Goal: Task Accomplishment & Management: Manage account settings

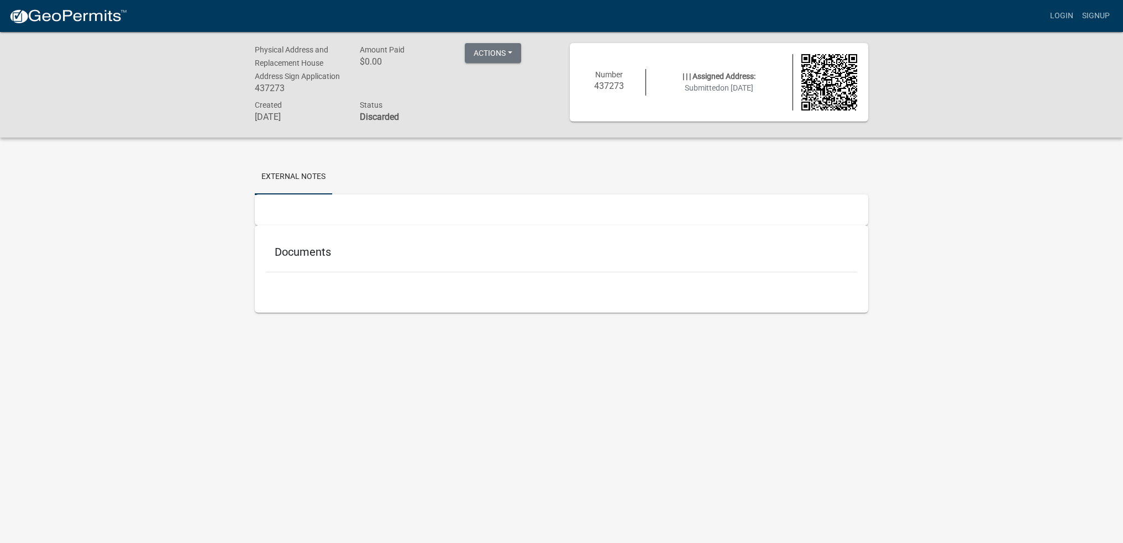
click at [63, 19] on img at bounding box center [68, 16] width 118 height 17
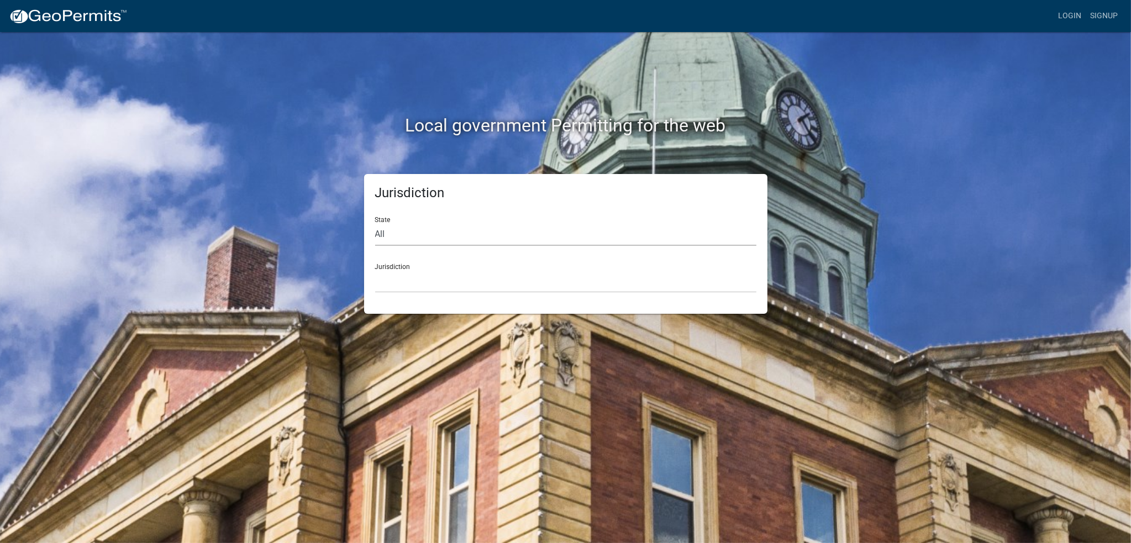
click at [407, 229] on select "All [US_STATE] [US_STATE] [US_STATE] [US_STATE] [US_STATE] [US_STATE] [US_STATE…" at bounding box center [565, 234] width 381 height 23
select select "[US_STATE]"
click at [375, 223] on select "All [US_STATE] [US_STATE] [US_STATE] [US_STATE] [US_STATE] [US_STATE] [US_STATE…" at bounding box center [565, 234] width 381 height 23
click at [418, 278] on select "[GEOGRAPHIC_DATA], [US_STATE] [GEOGRAPHIC_DATA], [US_STATE] [GEOGRAPHIC_DATA], …" at bounding box center [565, 281] width 381 height 23
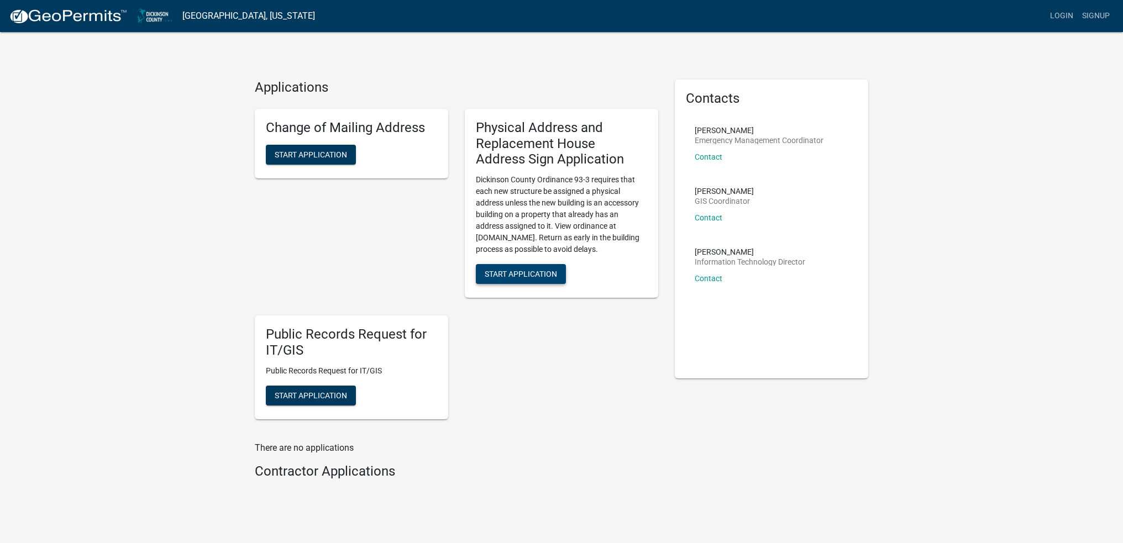
click at [533, 268] on button "Start Application" at bounding box center [521, 274] width 90 height 20
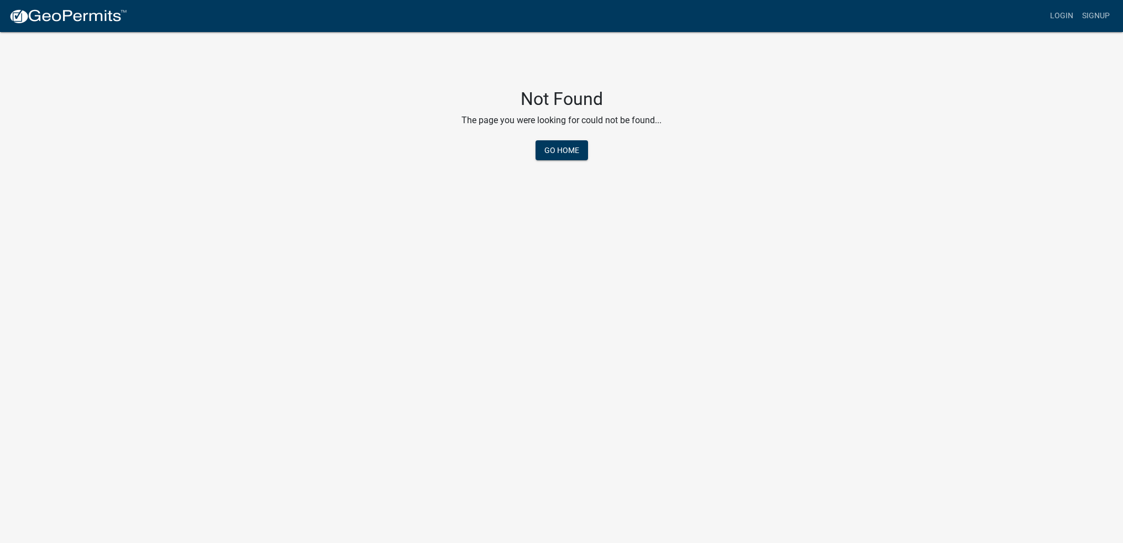
click at [82, 17] on img at bounding box center [68, 16] width 118 height 17
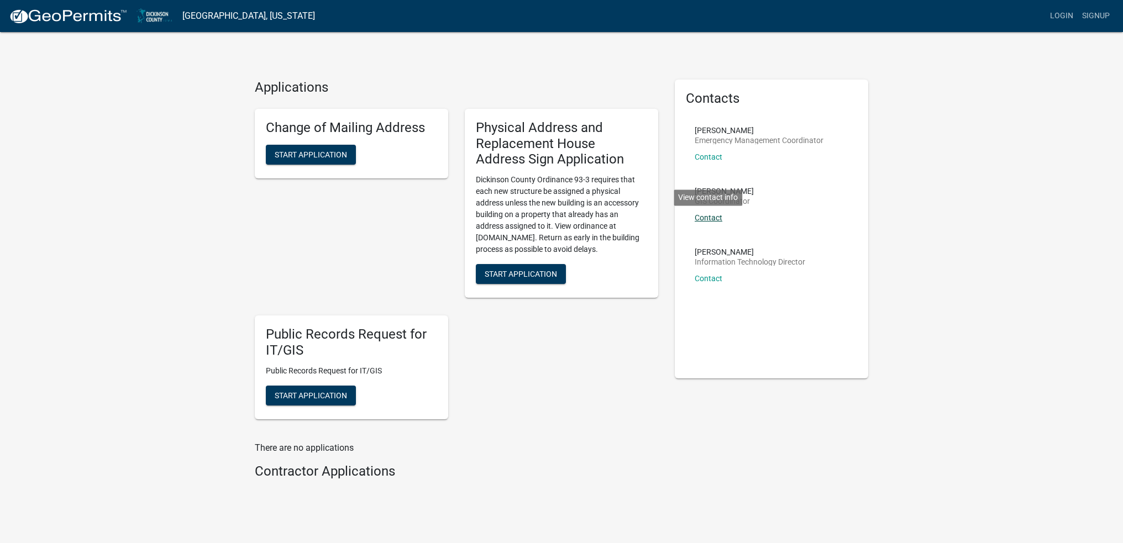
click at [708, 217] on link "Contact" at bounding box center [709, 217] width 28 height 9
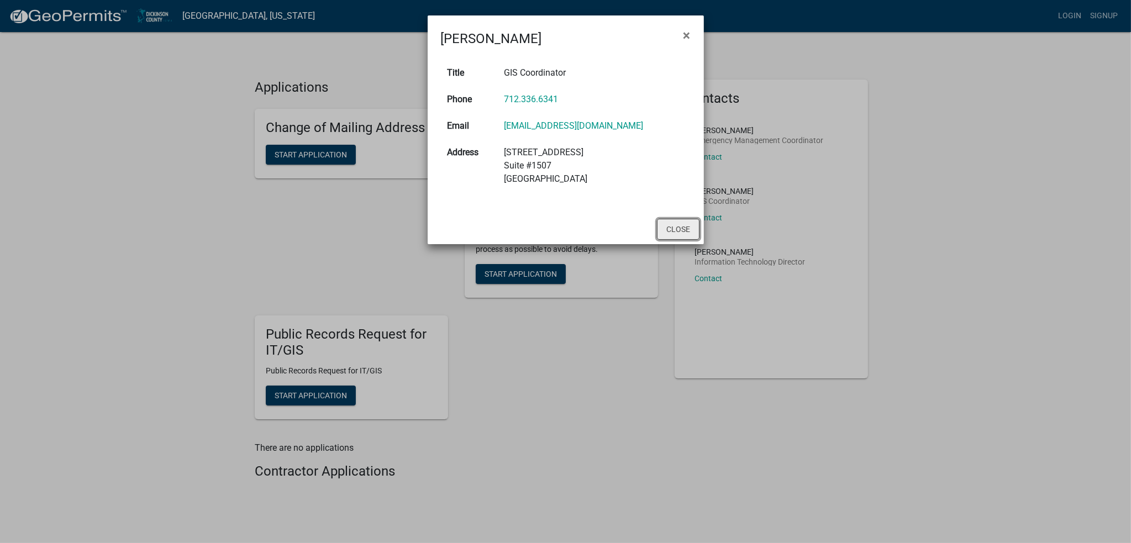
click at [662, 227] on button "Close" at bounding box center [678, 229] width 43 height 21
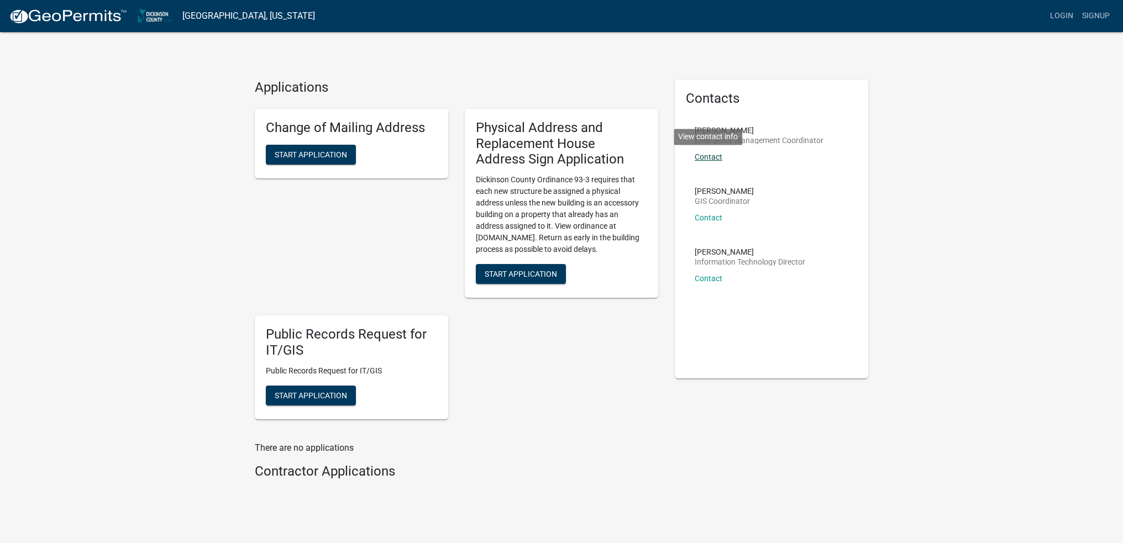
click at [705, 160] on link "Contact" at bounding box center [709, 157] width 28 height 9
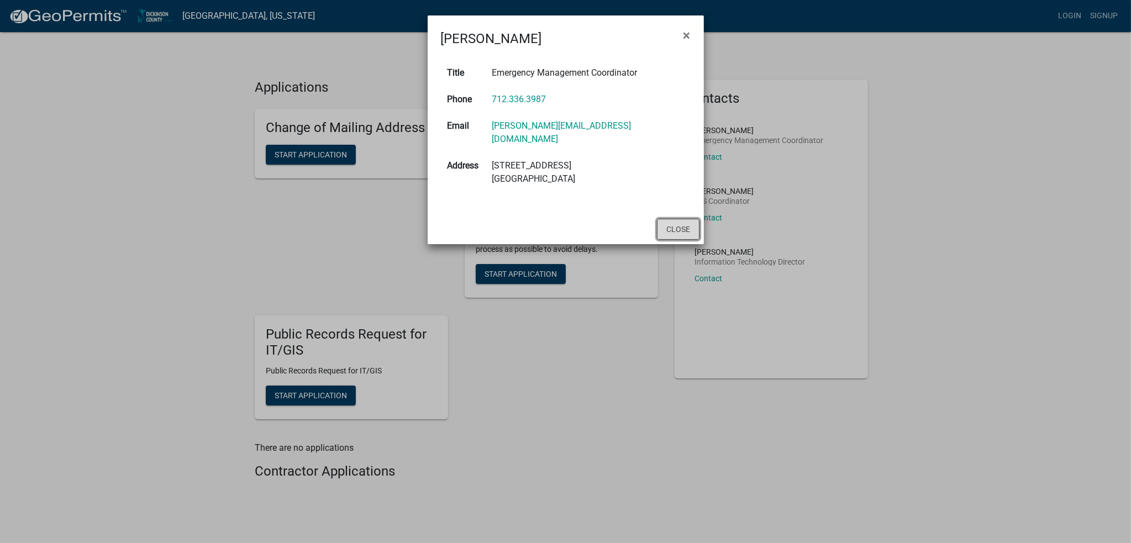
click at [673, 219] on button "Close" at bounding box center [678, 229] width 43 height 21
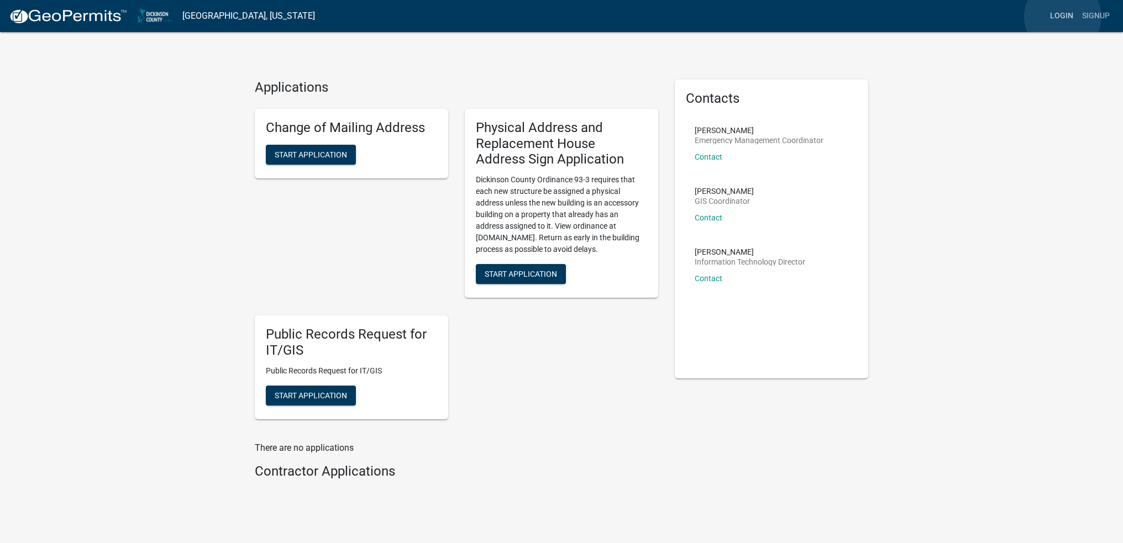
click at [1063, 17] on link "Login" at bounding box center [1062, 16] width 32 height 21
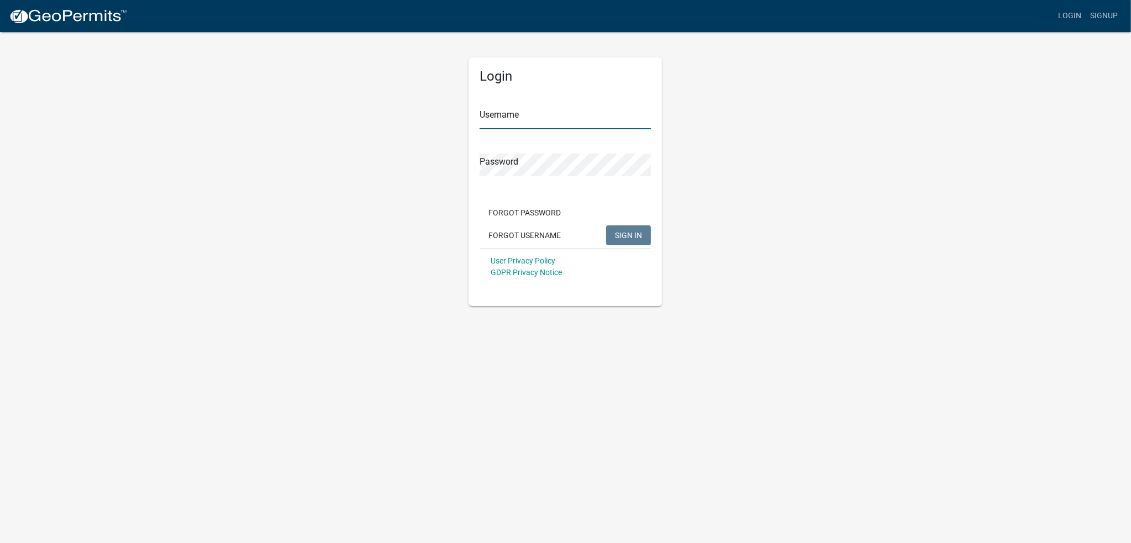
click at [506, 114] on input "Username" at bounding box center [565, 118] width 171 height 23
type input "[PERSON_NAME]"
click at [606, 226] on button "SIGN IN" at bounding box center [628, 236] width 45 height 20
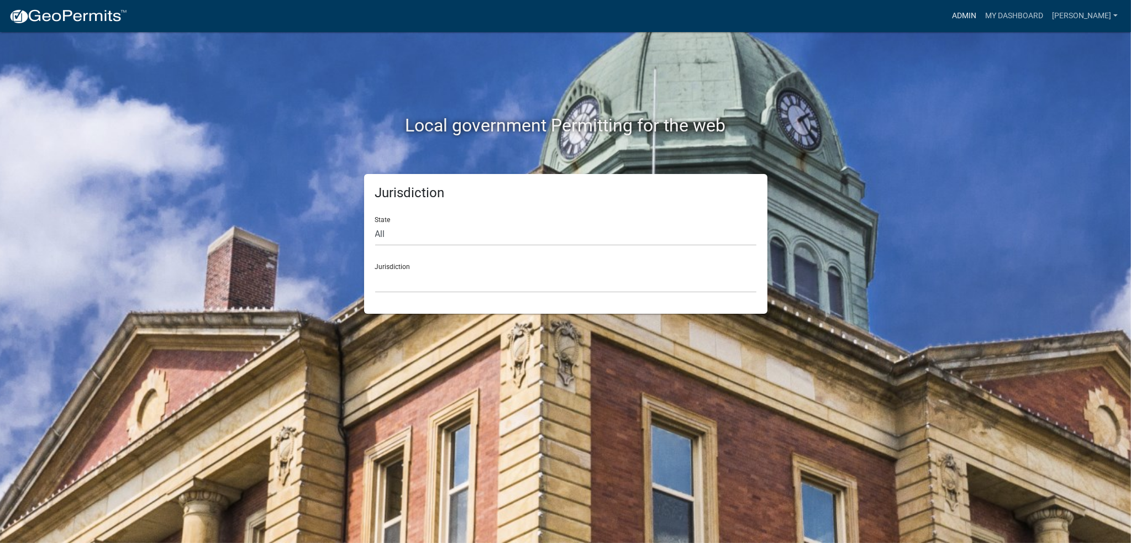
click at [974, 13] on link "Admin" at bounding box center [964, 16] width 33 height 21
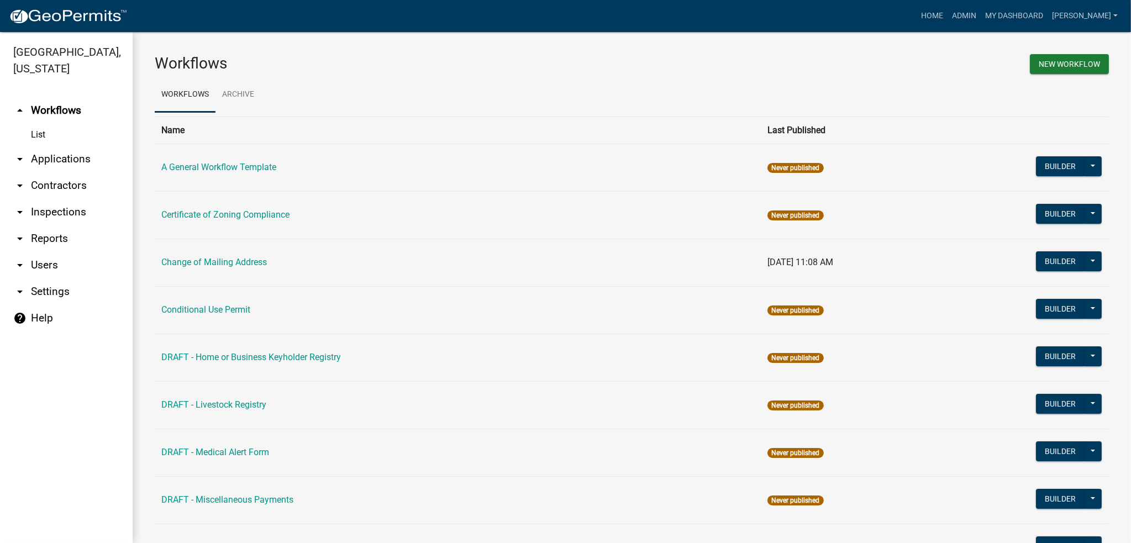
click at [208, 272] on td "Change of Mailing Address" at bounding box center [458, 263] width 606 height 48
click at [208, 267] on link "Change of Mailing Address" at bounding box center [214, 262] width 106 height 11
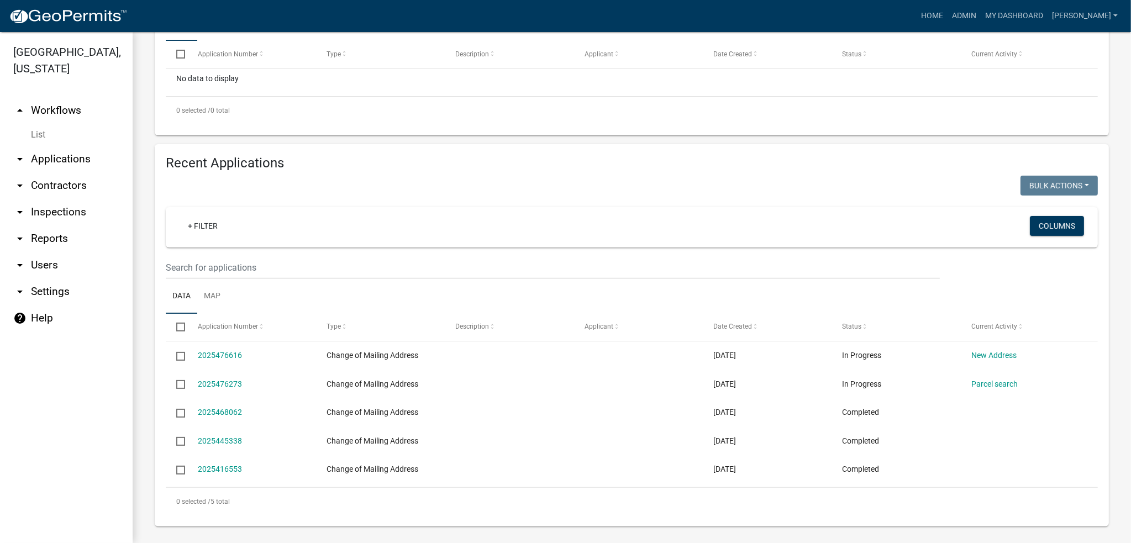
scroll to position [295, 0]
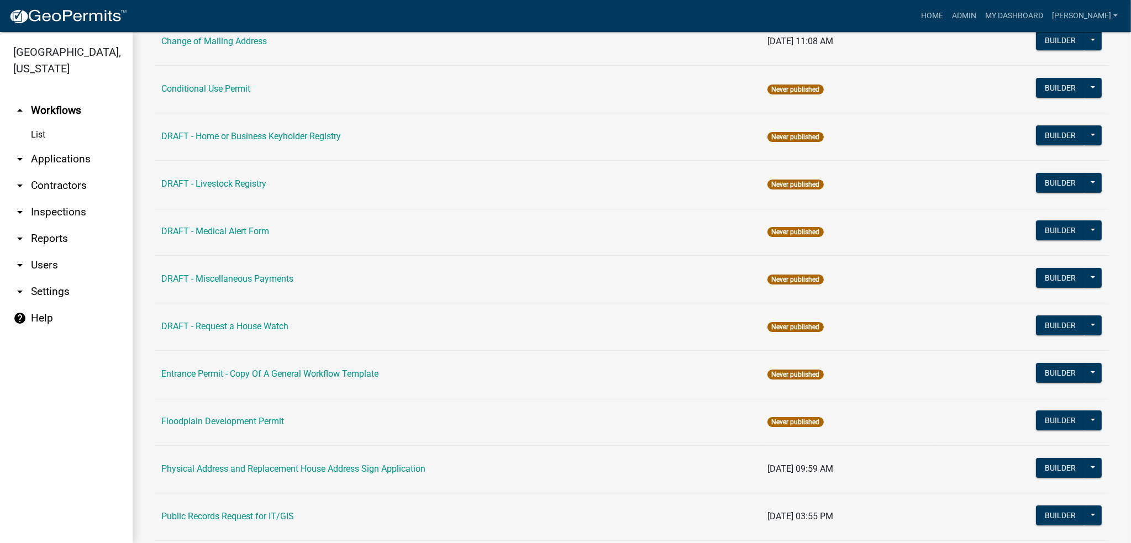
scroll to position [276, 0]
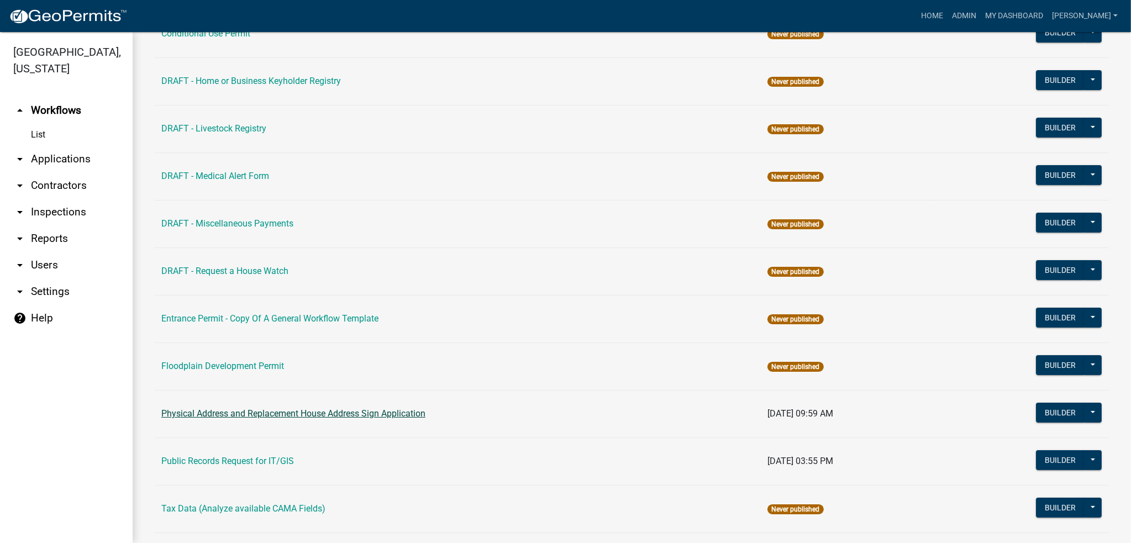
click at [265, 413] on link "Physical Address and Replacement House Address Sign Application" at bounding box center [293, 413] width 264 height 11
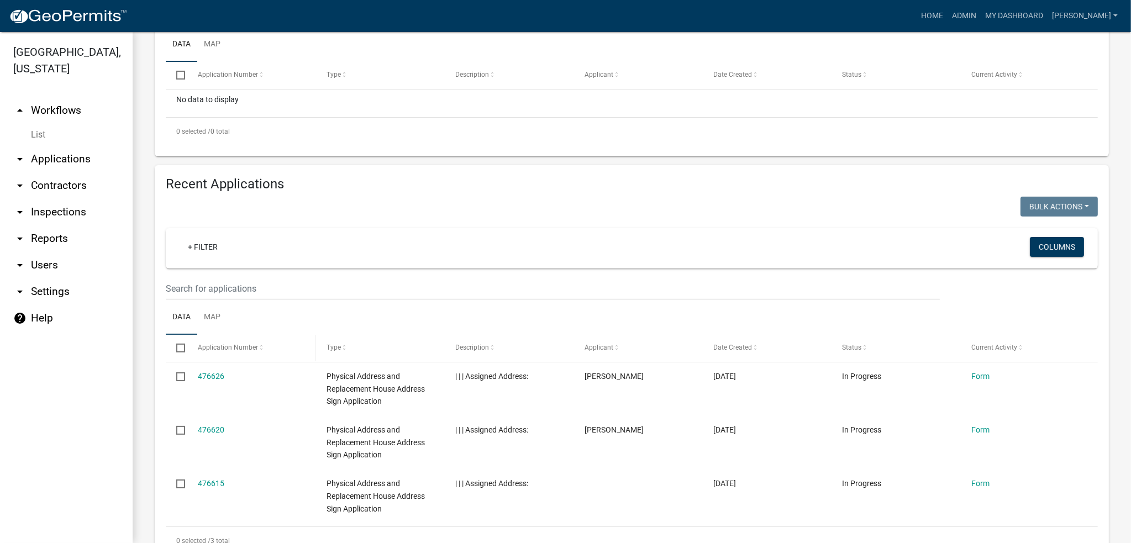
scroll to position [332, 0]
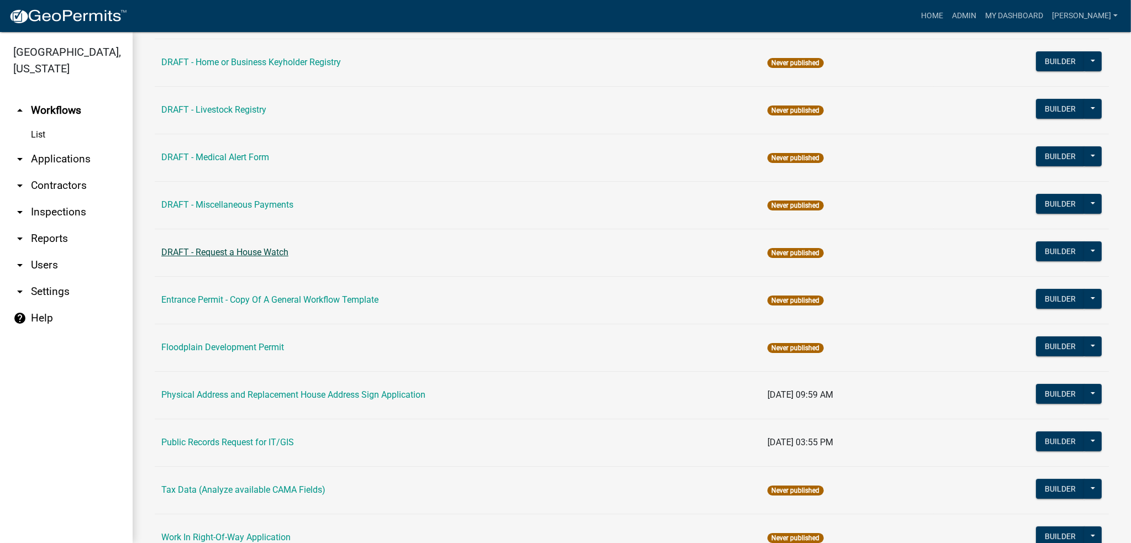
scroll to position [387, 0]
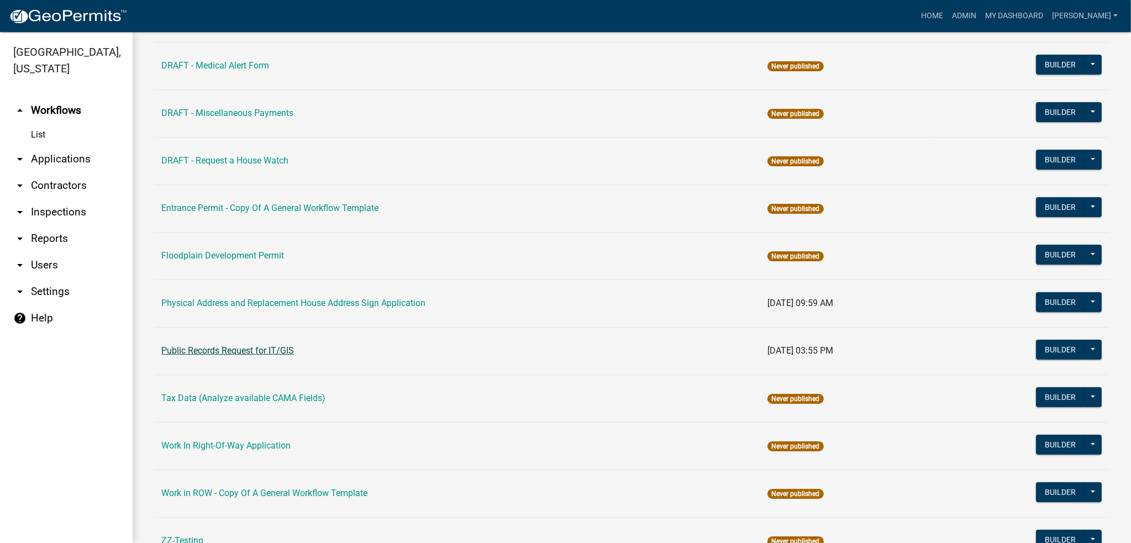
click at [234, 350] on link "Public Records Request for IT/GIS" at bounding box center [227, 350] width 133 height 11
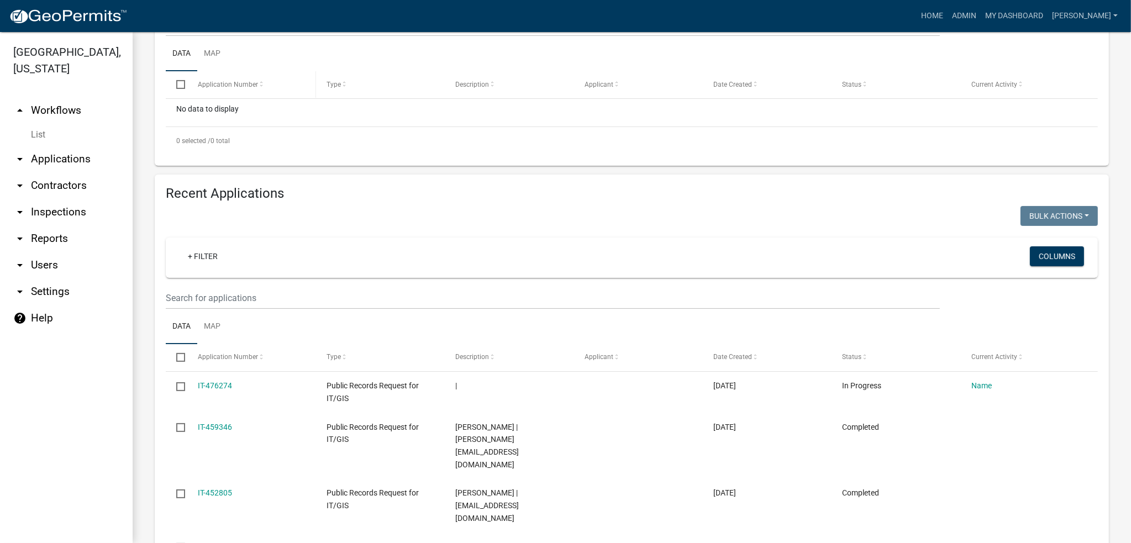
scroll to position [315, 0]
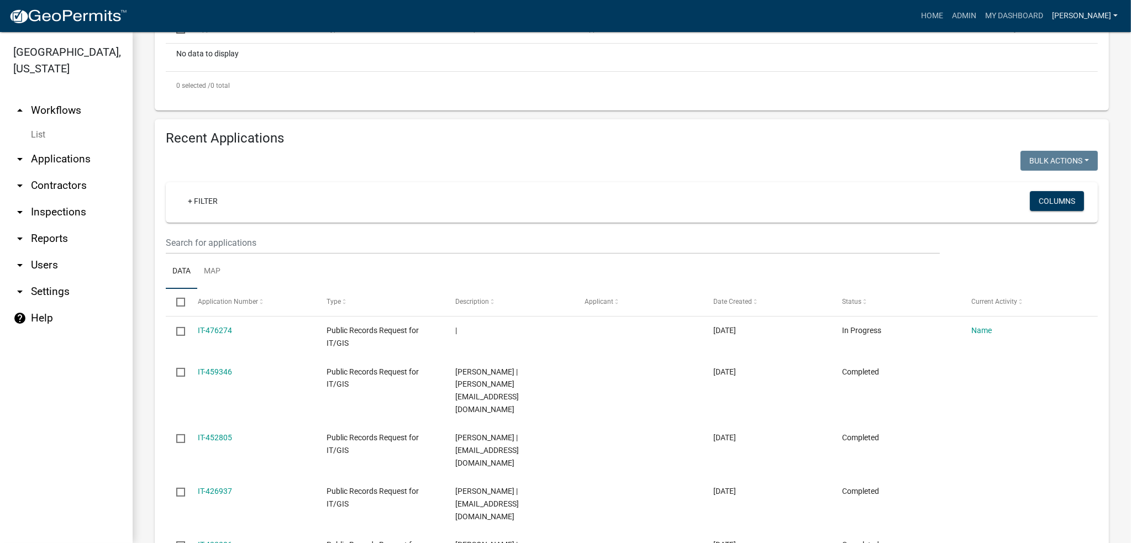
click at [1082, 17] on link "Schmeling" at bounding box center [1085, 16] width 75 height 21
click at [1060, 112] on link "Logout" at bounding box center [1078, 108] width 88 height 27
